Goal: Task Accomplishment & Management: Manage account settings

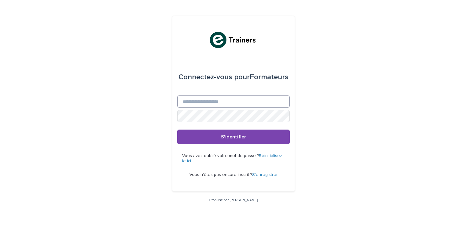
click at [209, 103] on input "Email" at bounding box center [233, 102] width 112 height 12
type input "**********"
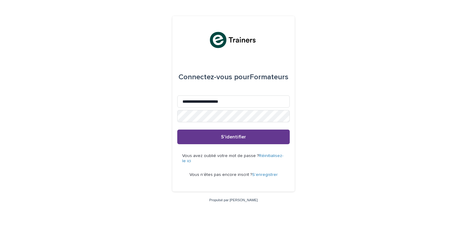
click at [238, 142] on button "S'identifier" at bounding box center [233, 137] width 112 height 15
